Goal: Task Accomplishment & Management: Use online tool/utility

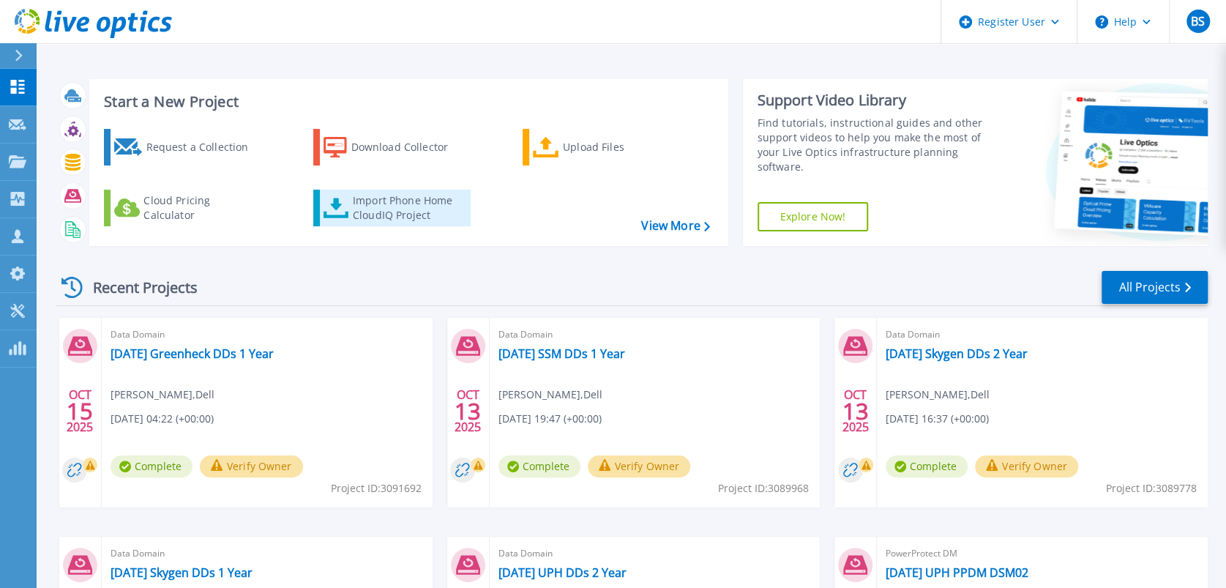
click at [420, 209] on div "Import Phone Home CloudIQ Project" at bounding box center [410, 207] width 114 height 29
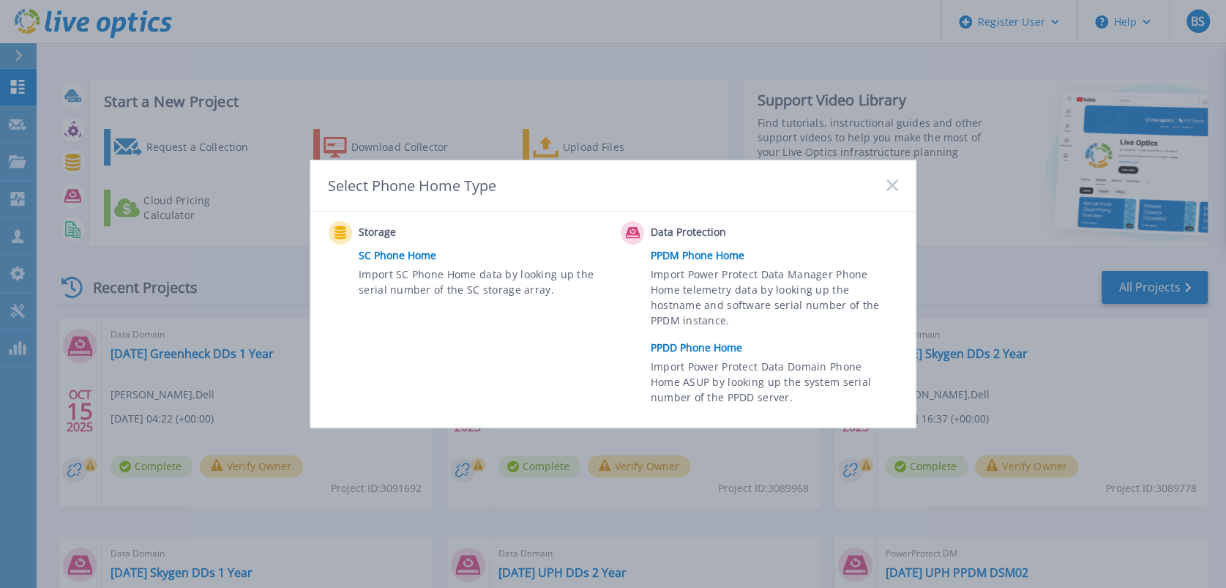
click at [673, 342] on link "PPDD Phone Home" at bounding box center [778, 348] width 255 height 22
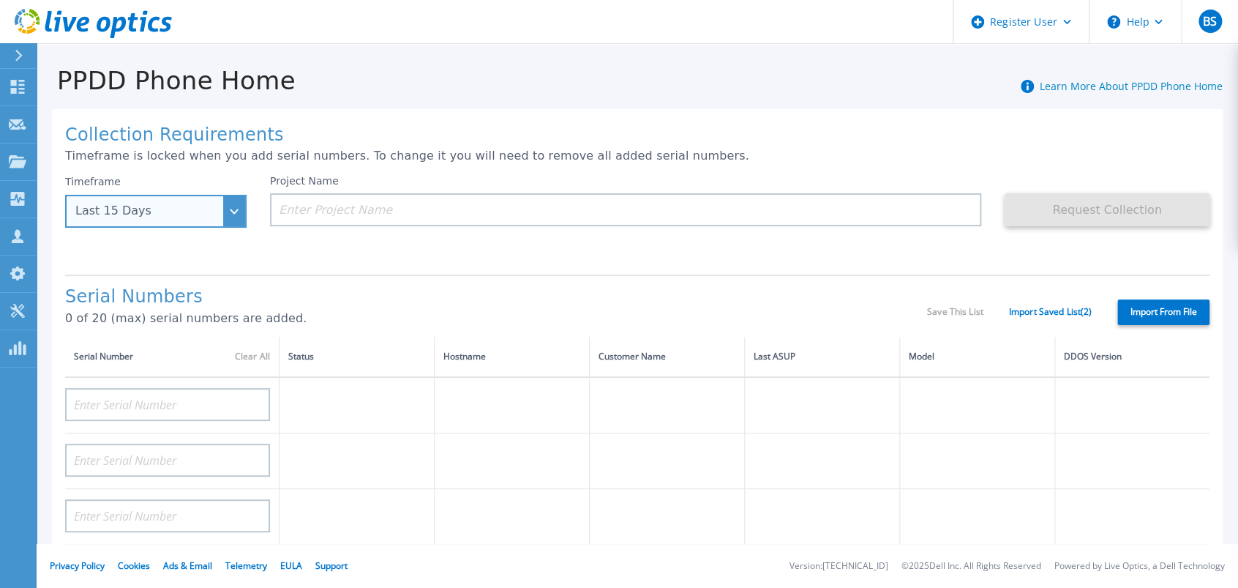
click at [234, 219] on div "Last 15 Days" at bounding box center [155, 211] width 181 height 33
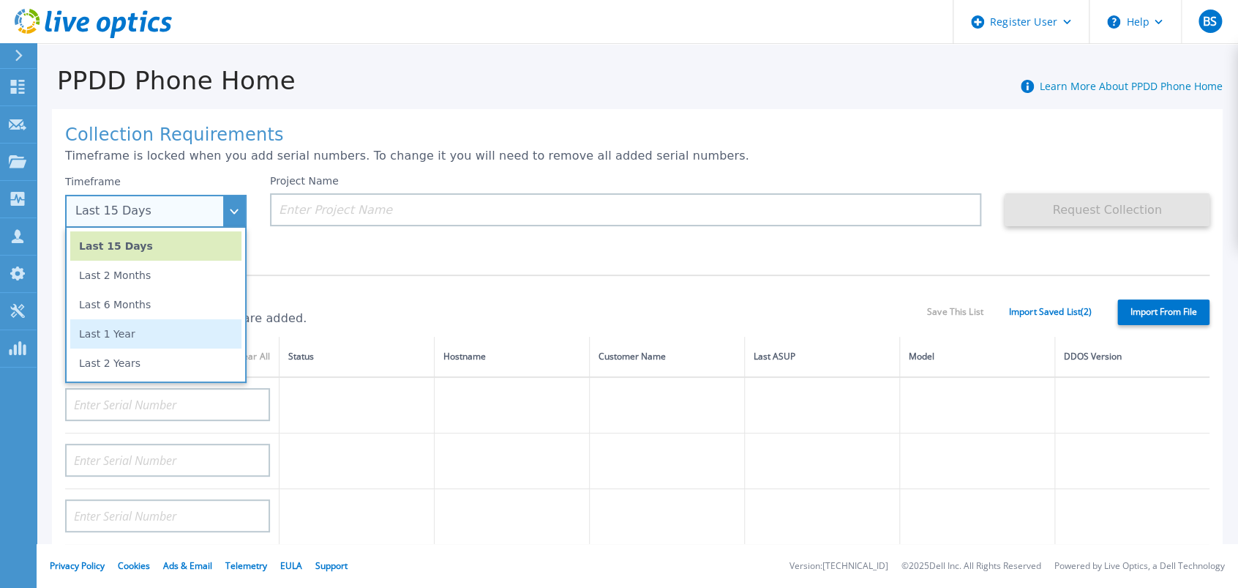
click at [160, 326] on li "Last 1 Year" at bounding box center [155, 333] width 171 height 29
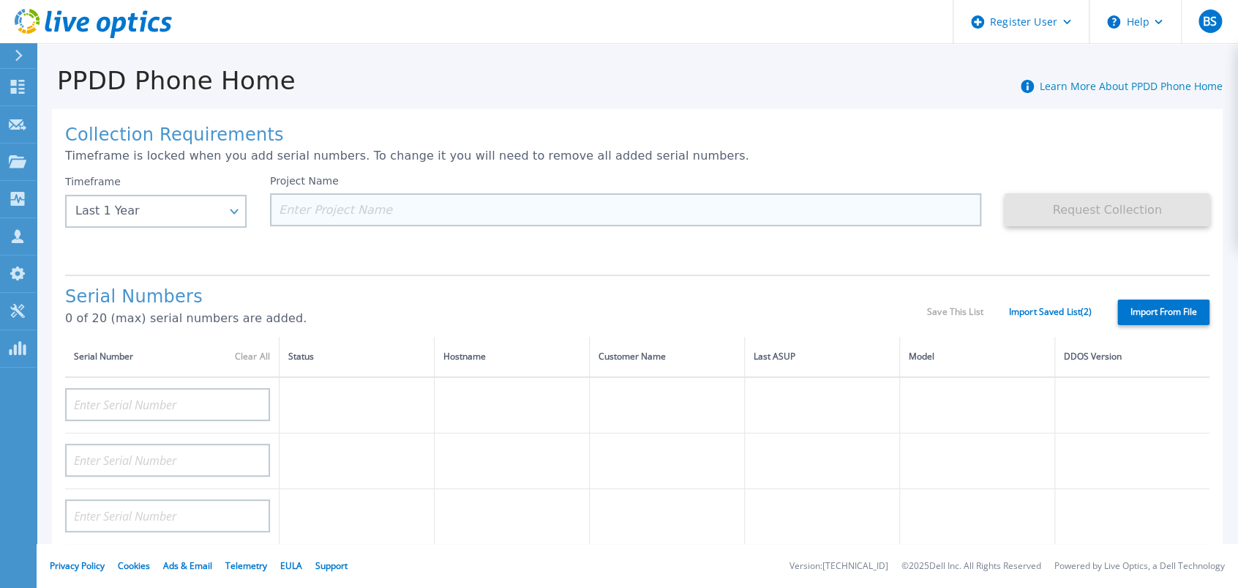
click at [363, 218] on input at bounding box center [625, 209] width 711 height 33
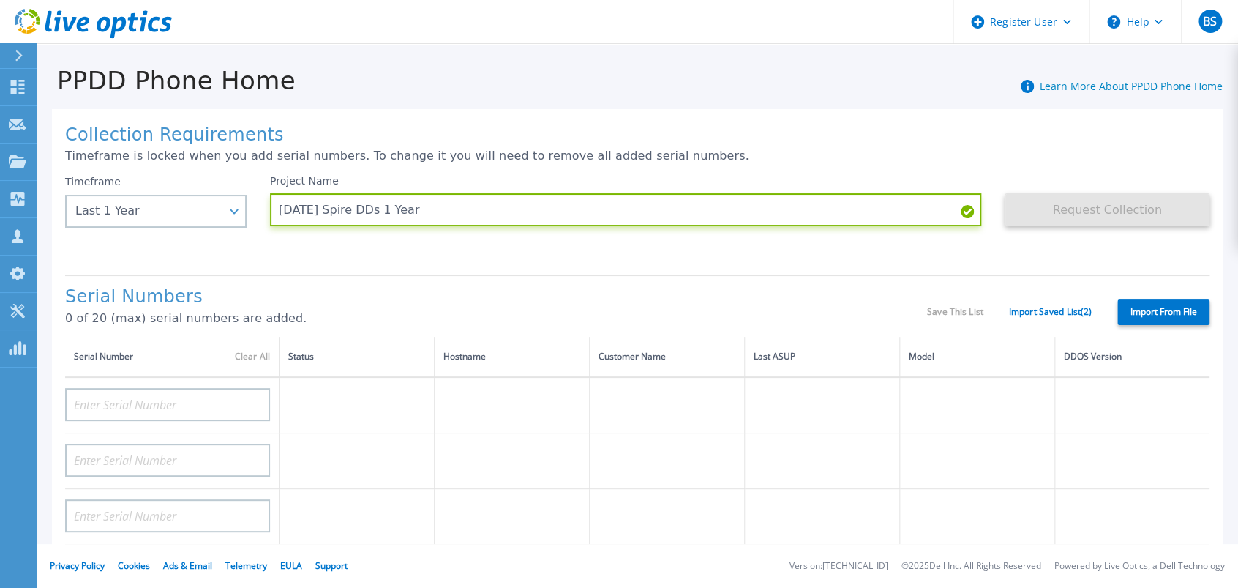
type input "[DATE] Spire DDs 1 Year"
click at [1153, 314] on label "Import From File" at bounding box center [1163, 312] width 92 height 26
click at [0, 0] on input "Import From File" at bounding box center [0, 0] width 0 height 0
click at [1118, 142] on h1 "Collection Requirements" at bounding box center [637, 135] width 1144 height 20
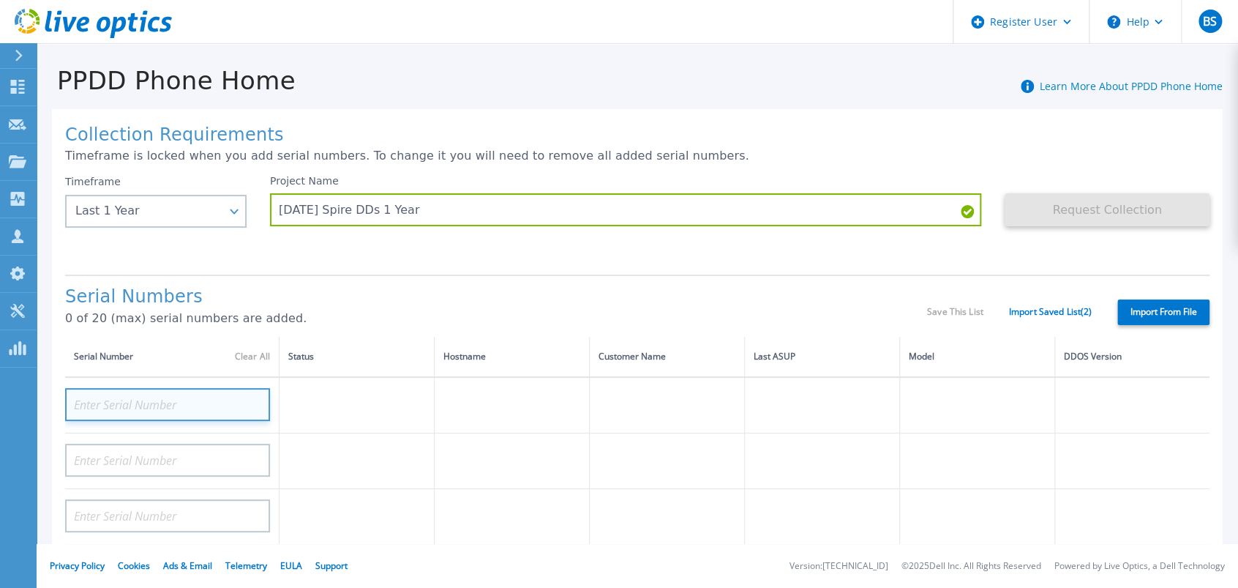
click at [167, 399] on input at bounding box center [167, 404] width 205 height 33
paste input "APM00171804525"
type input "APM00171804525"
click at [177, 413] on input at bounding box center [167, 404] width 205 height 33
paste input "APM00171804521"
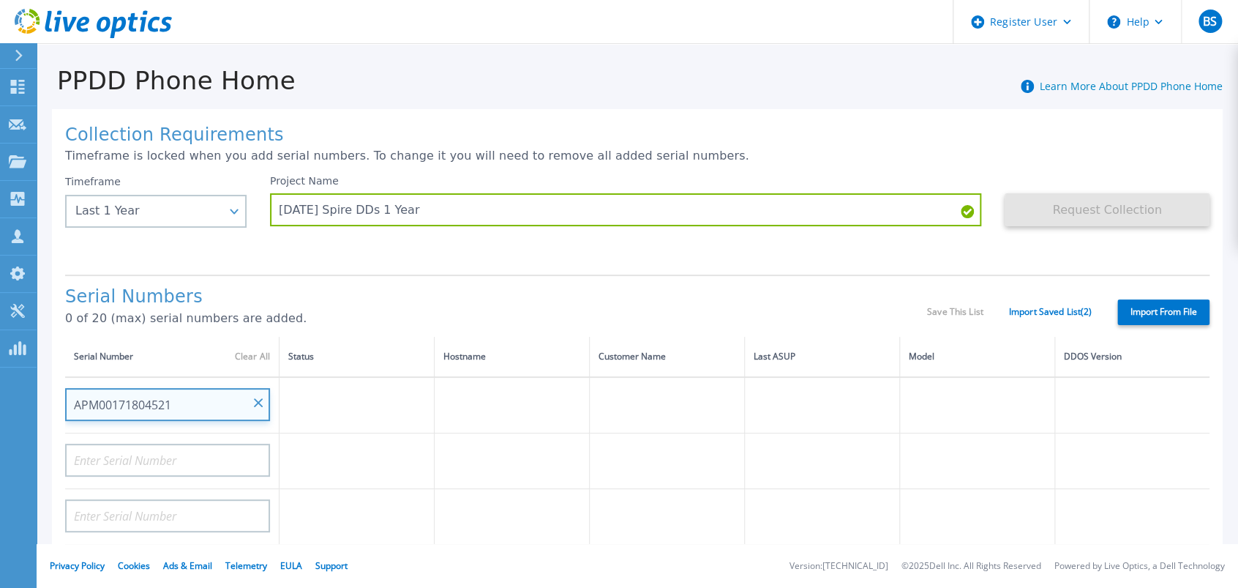
type input "APM00171804521"
click at [163, 411] on input at bounding box center [167, 404] width 205 height 33
paste input "APM00171804525"
type input "APM00171804525"
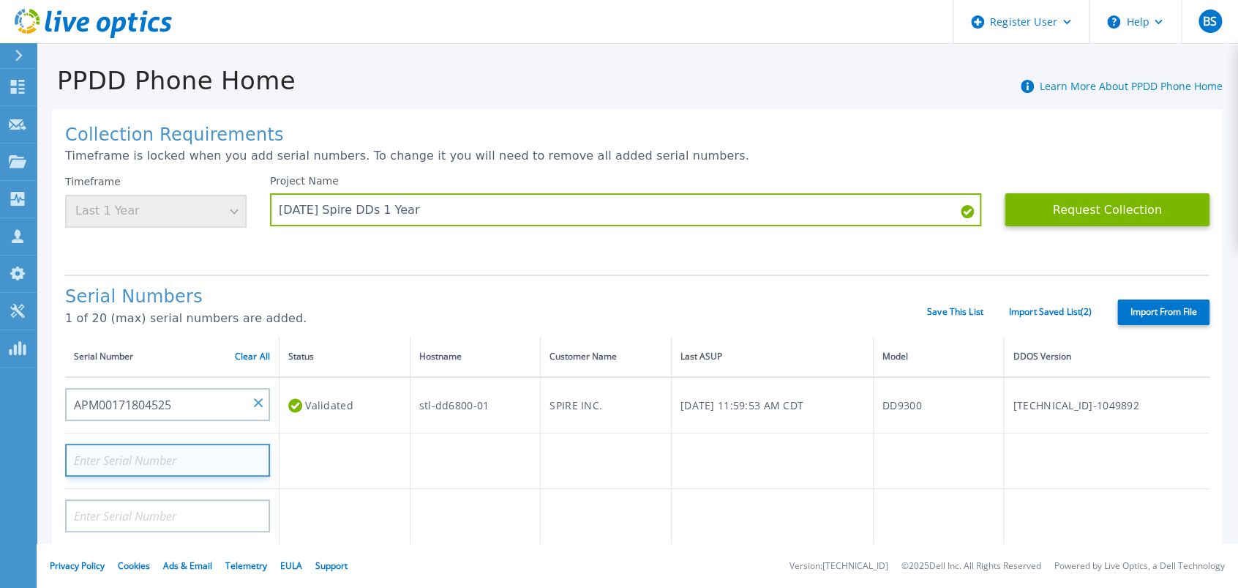
click at [184, 467] on input at bounding box center [167, 459] width 205 height 33
paste input "APM00171804521"
type input "APM00171804521"
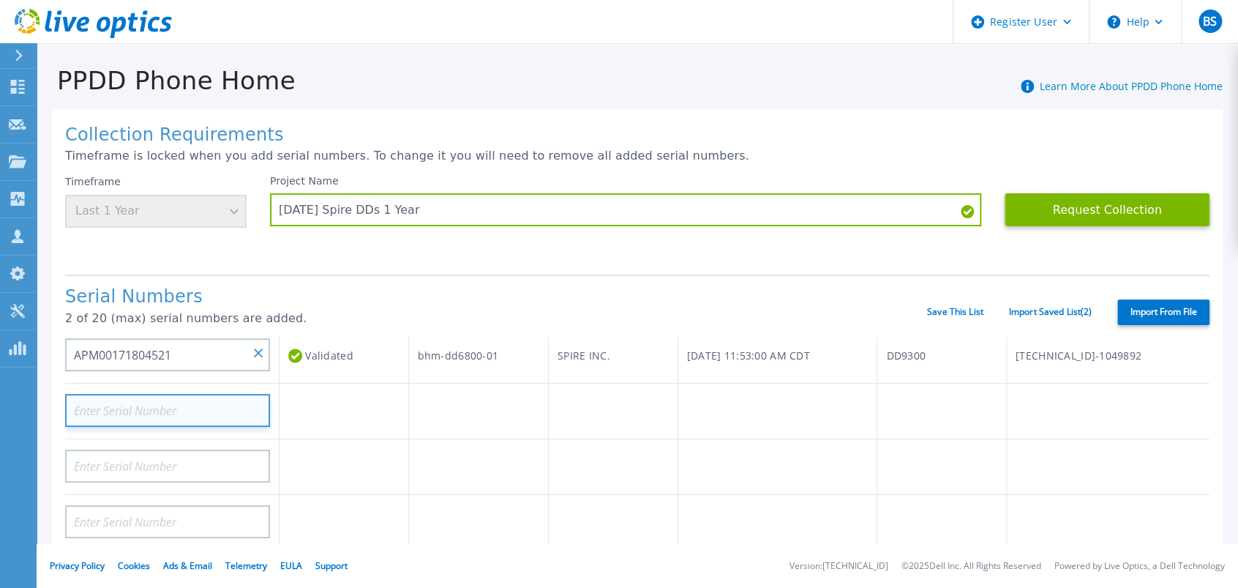
scroll to position [81, 0]
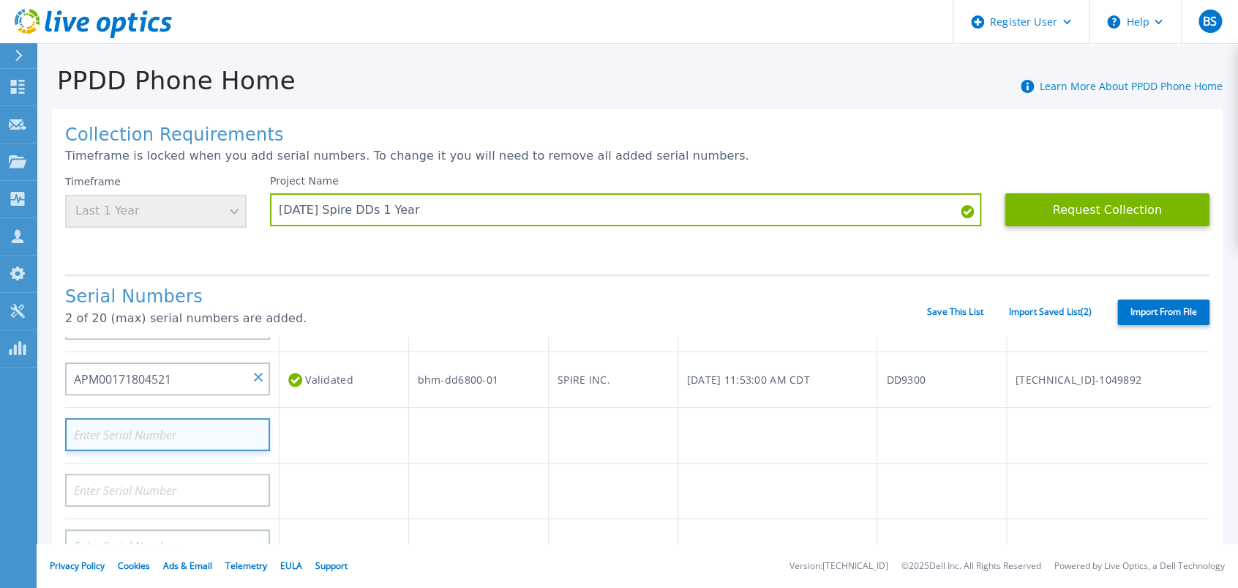
click at [184, 440] on input at bounding box center [167, 434] width 205 height 33
paste input "APM00171810638"
type input "APM00171810638"
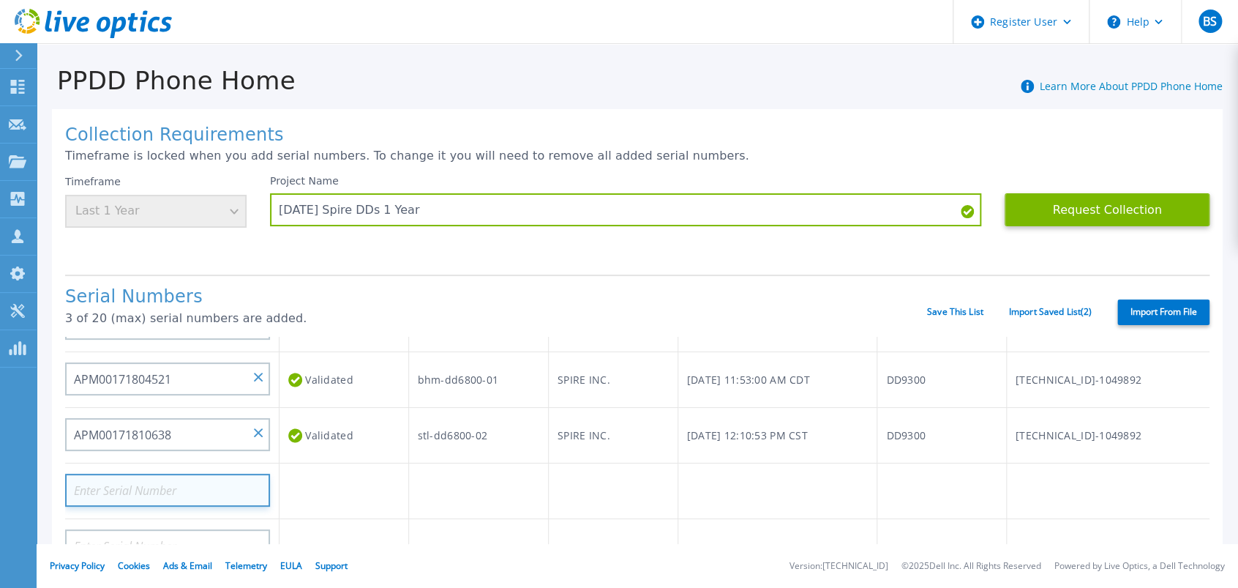
click at [182, 495] on input at bounding box center [167, 489] width 205 height 33
paste input "APX00241300442"
type input "APX00241300442"
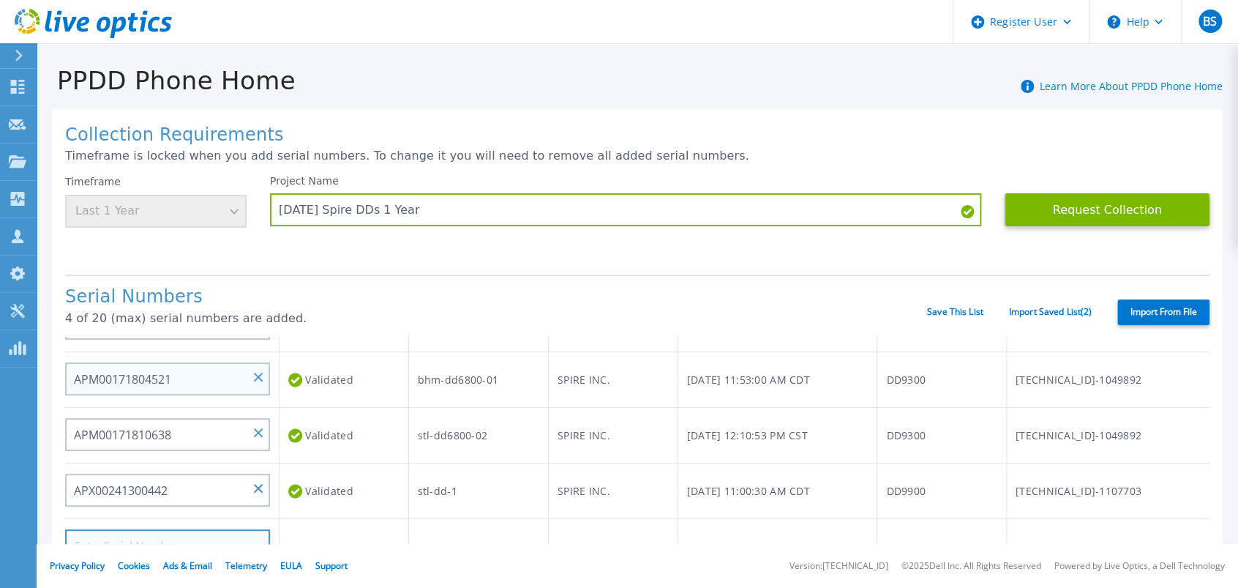
scroll to position [162, 0]
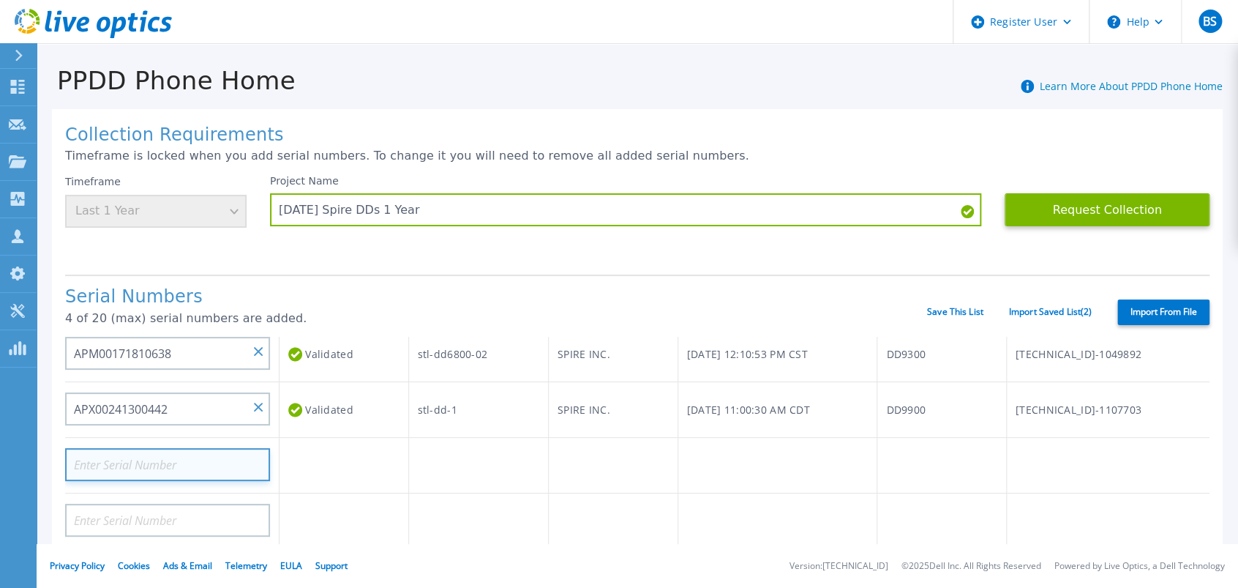
click at [177, 464] on input at bounding box center [167, 464] width 205 height 33
paste input "APX00241300621"
type input "APX00241300621"
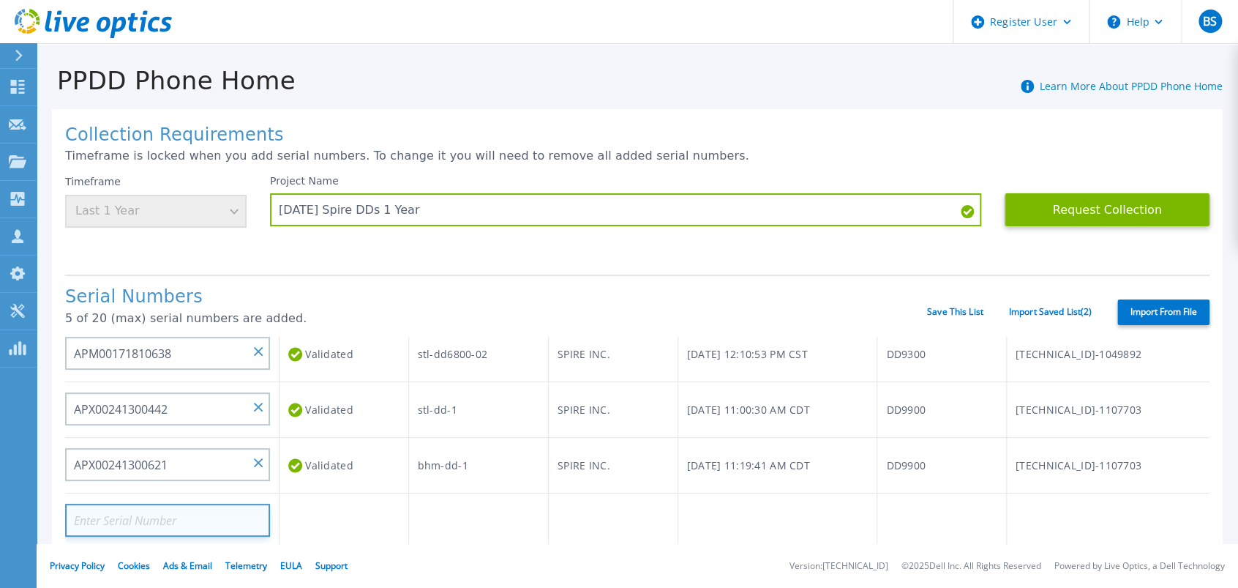
click at [189, 528] on input at bounding box center [167, 519] width 205 height 33
paste input "APX00241300441"
type input "APX00241300441"
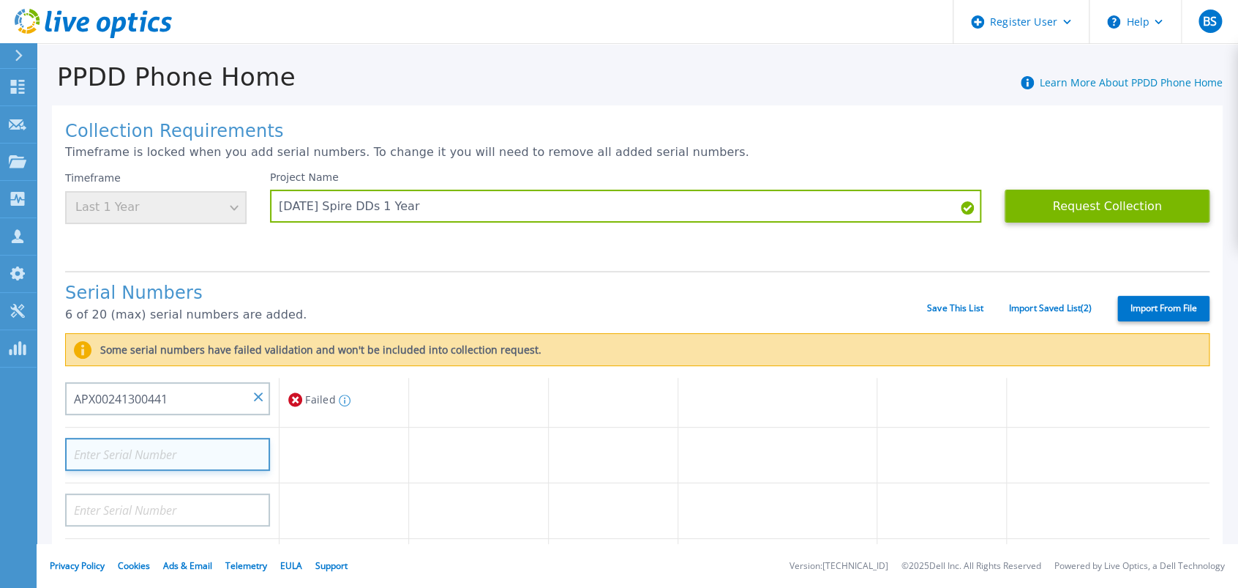
scroll to position [244, 0]
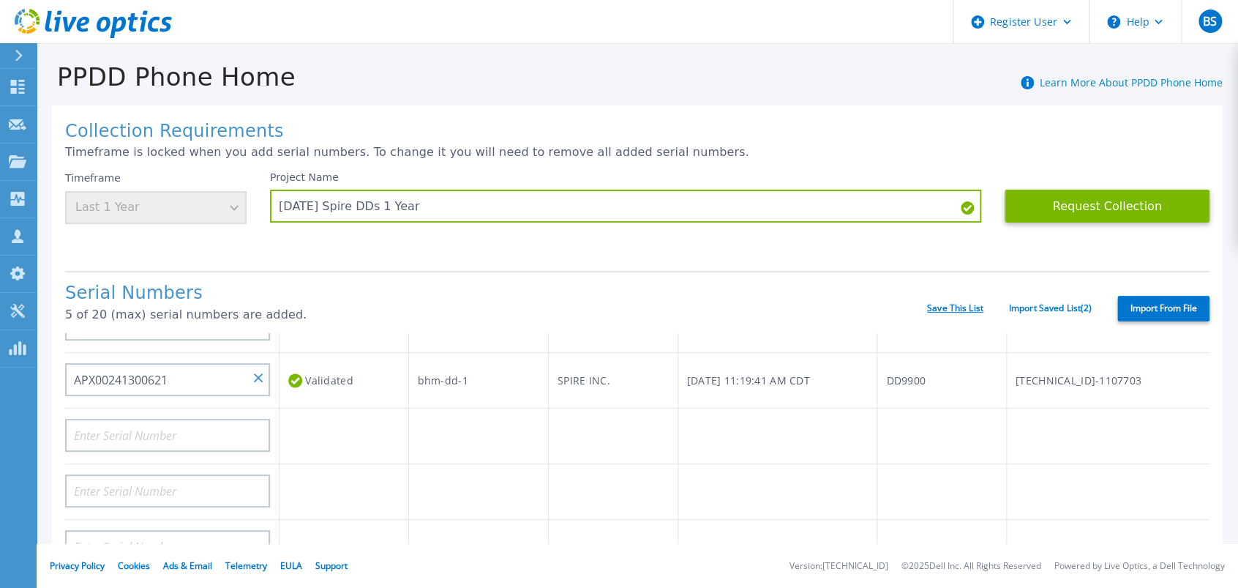
click at [945, 306] on link "Save This List" at bounding box center [955, 308] width 56 height 10
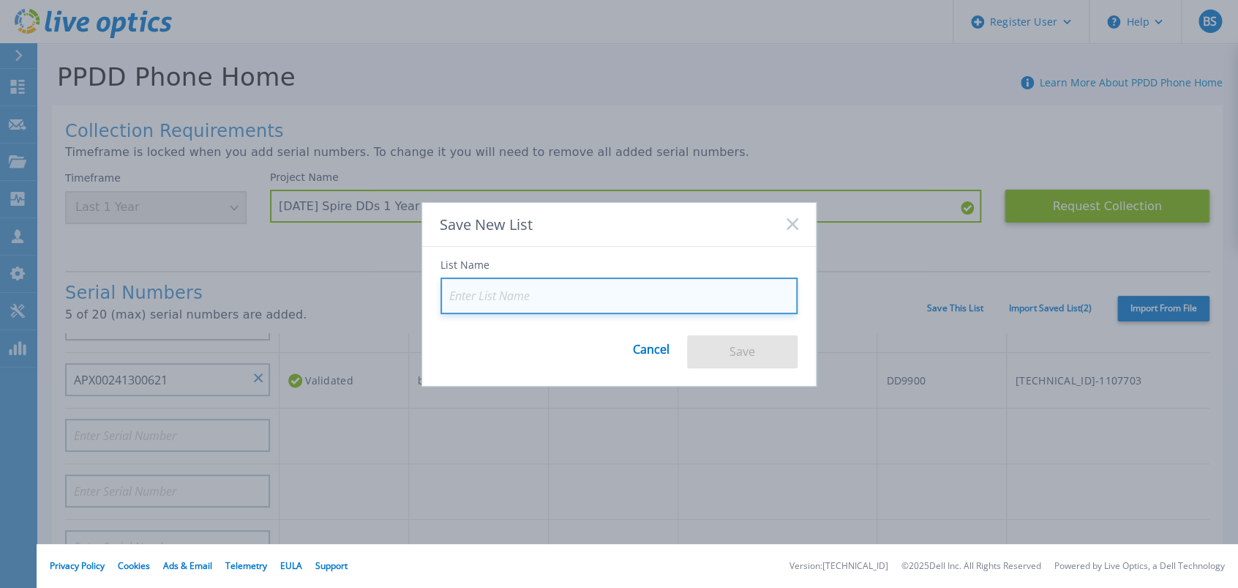
click at [670, 294] on input at bounding box center [618, 295] width 357 height 37
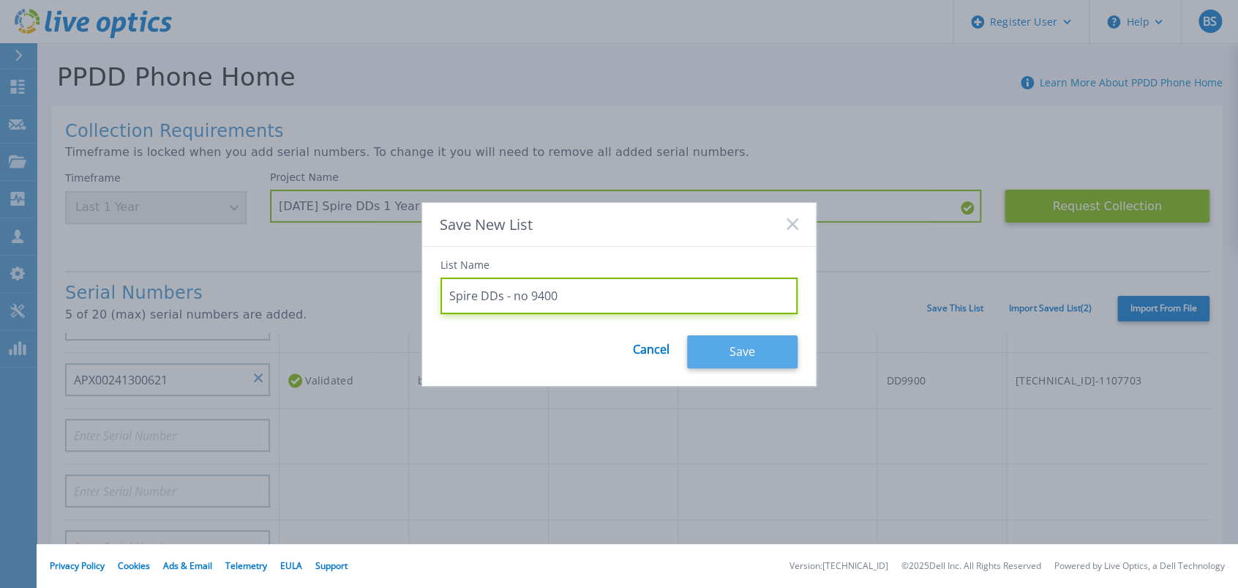
type input "Spire DDs - no 9400"
click at [743, 345] on button "Save" at bounding box center [742, 351] width 110 height 33
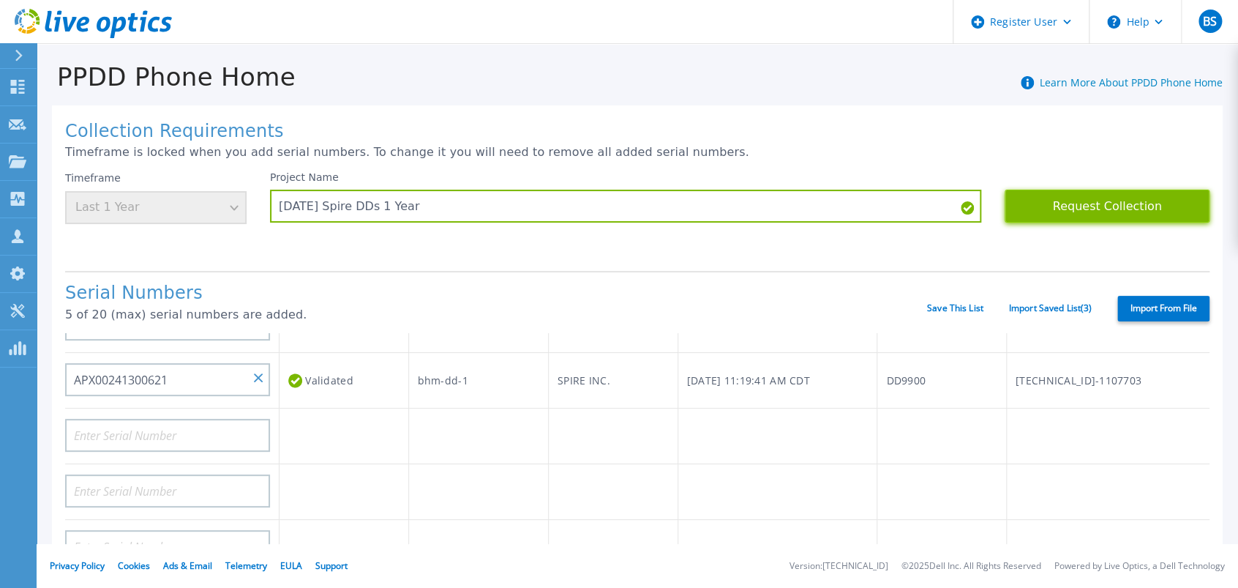
click at [1051, 209] on button "Request Collection" at bounding box center [1107, 206] width 205 height 33
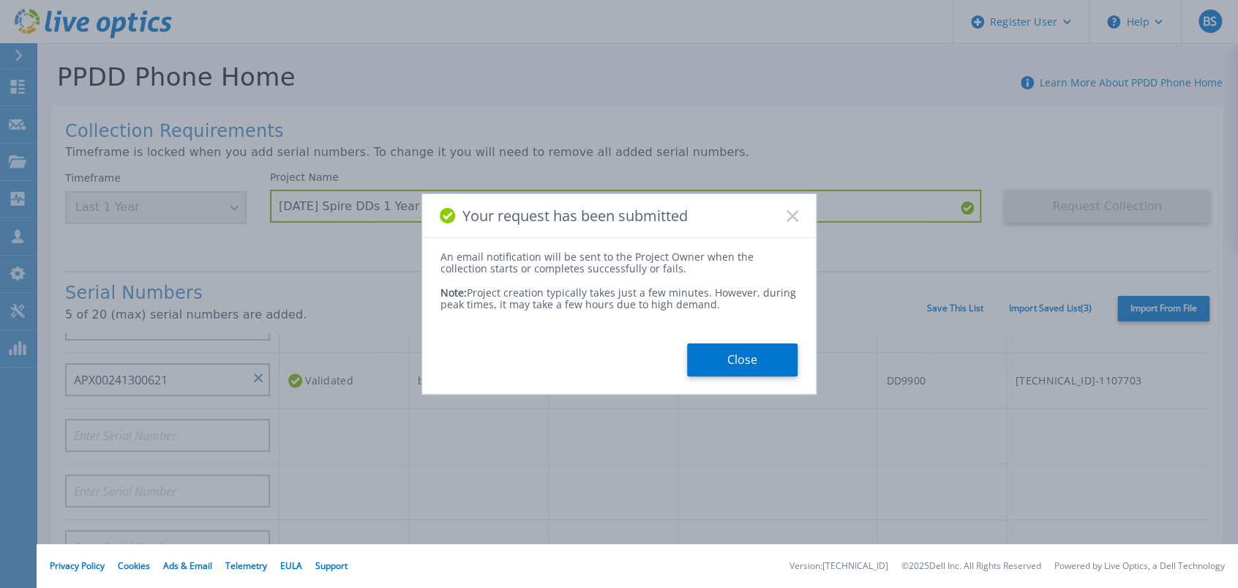
click at [787, 214] on icon at bounding box center [793, 216] width 12 height 12
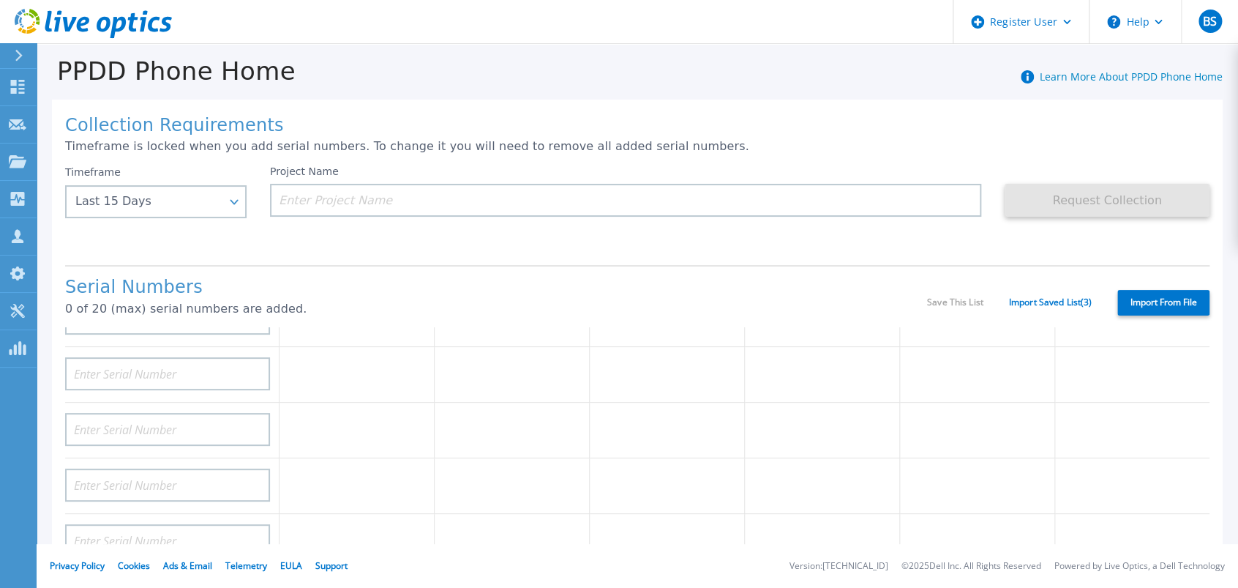
scroll to position [0, 0]
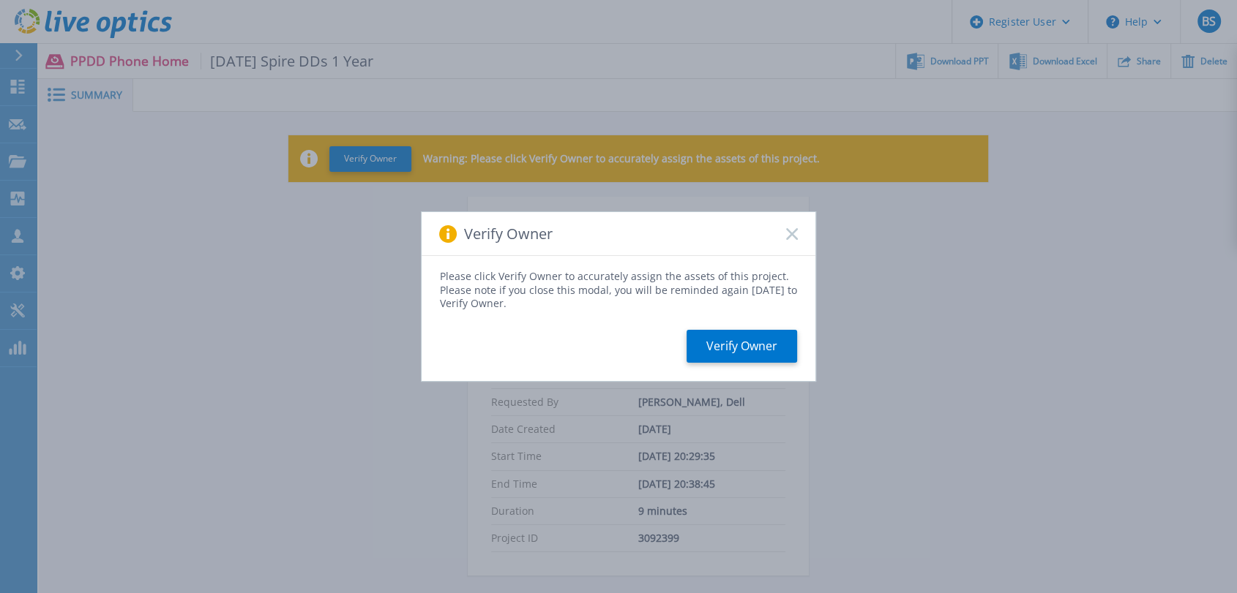
click at [794, 239] on icon at bounding box center [792, 234] width 12 height 12
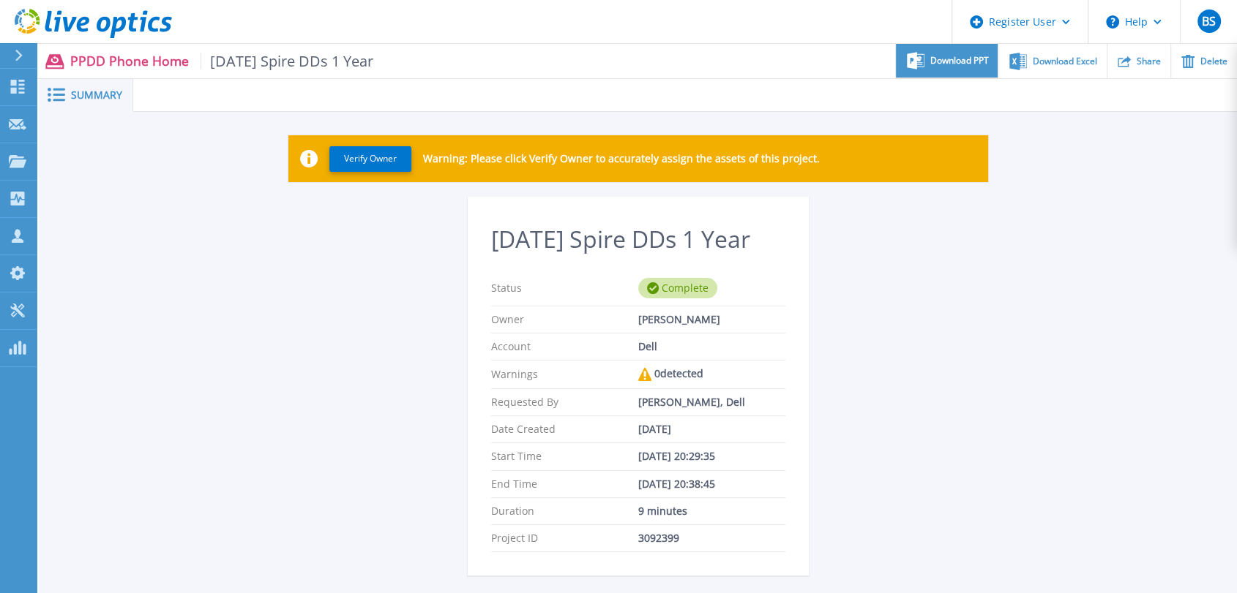
click at [947, 65] on span "Download PPT" at bounding box center [959, 60] width 59 height 9
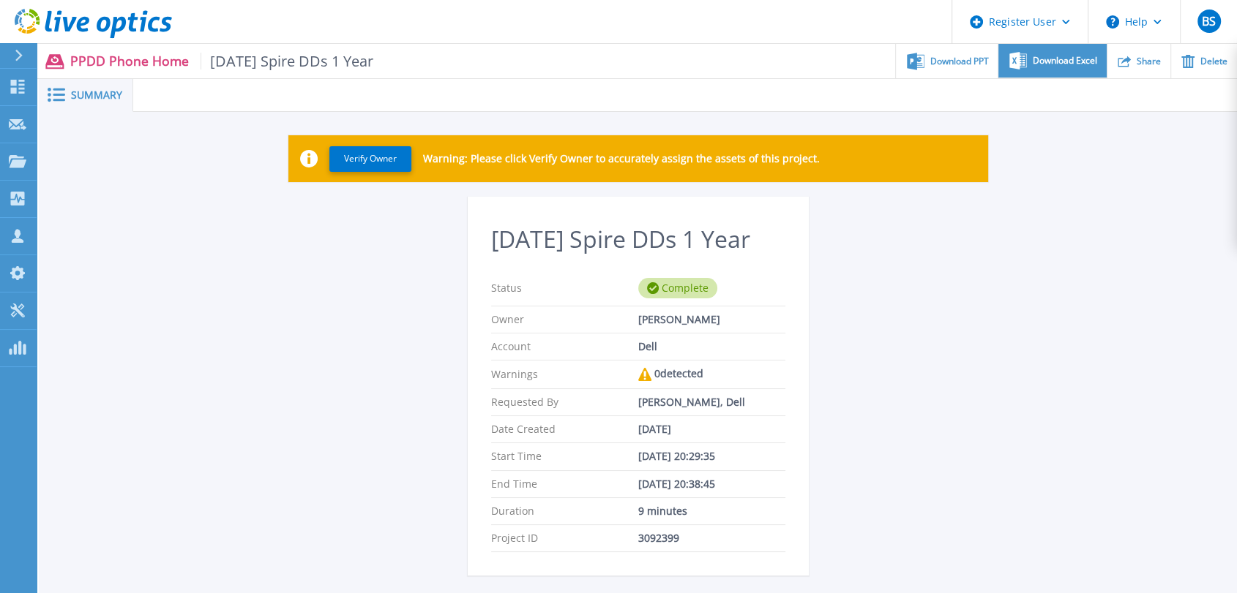
click at [1036, 63] on span "Download Excel" at bounding box center [1064, 60] width 64 height 9
